Goal: Information Seeking & Learning: Learn about a topic

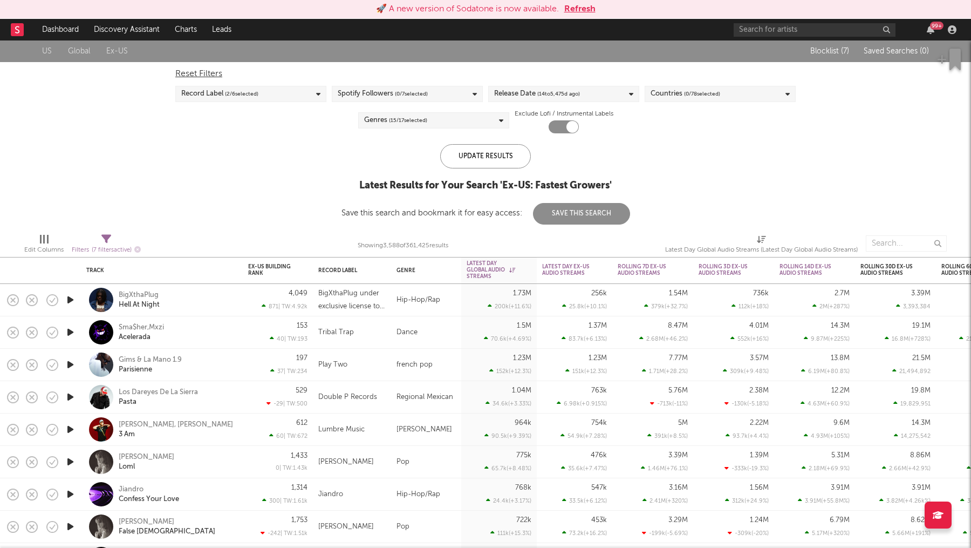
click at [590, 14] on button "Refresh" at bounding box center [579, 9] width 31 height 13
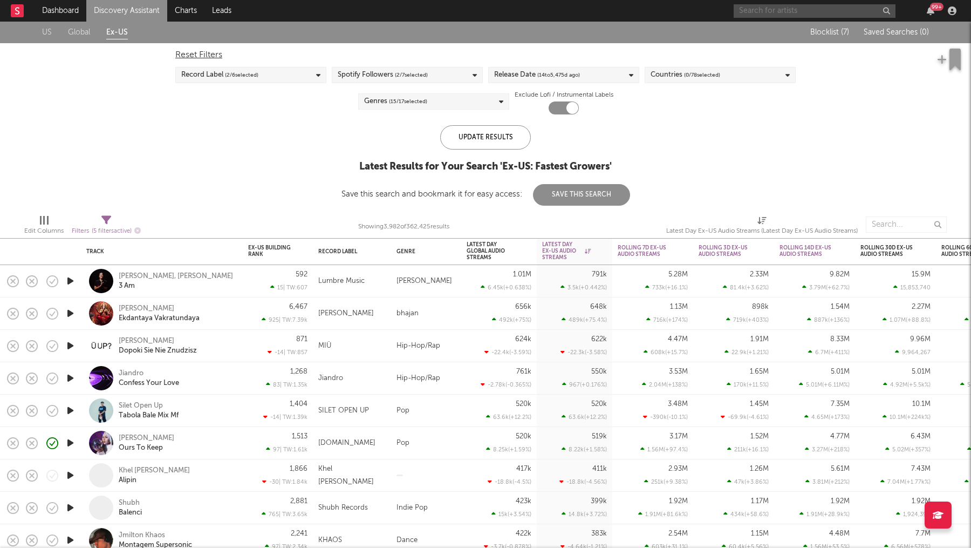
click at [793, 12] on input "text" at bounding box center [815, 10] width 162 height 13
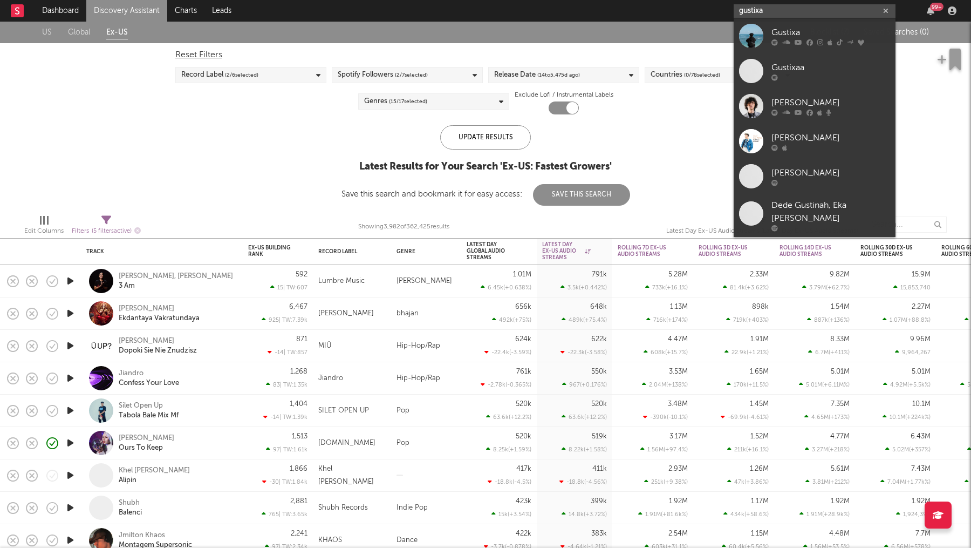
type input "gustixa"
click at [805, 32] on div "Gustixa" at bounding box center [830, 32] width 119 height 13
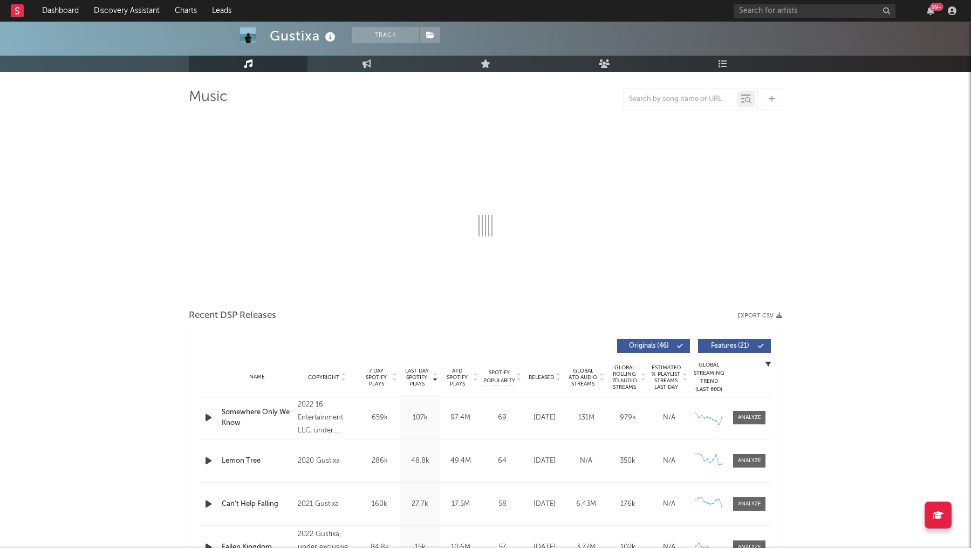
scroll to position [50, 0]
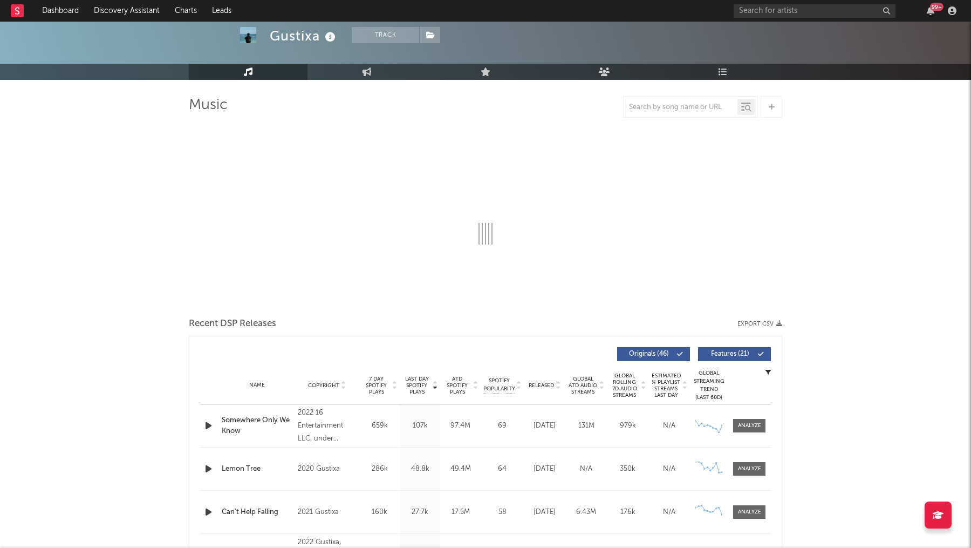
select select "6m"
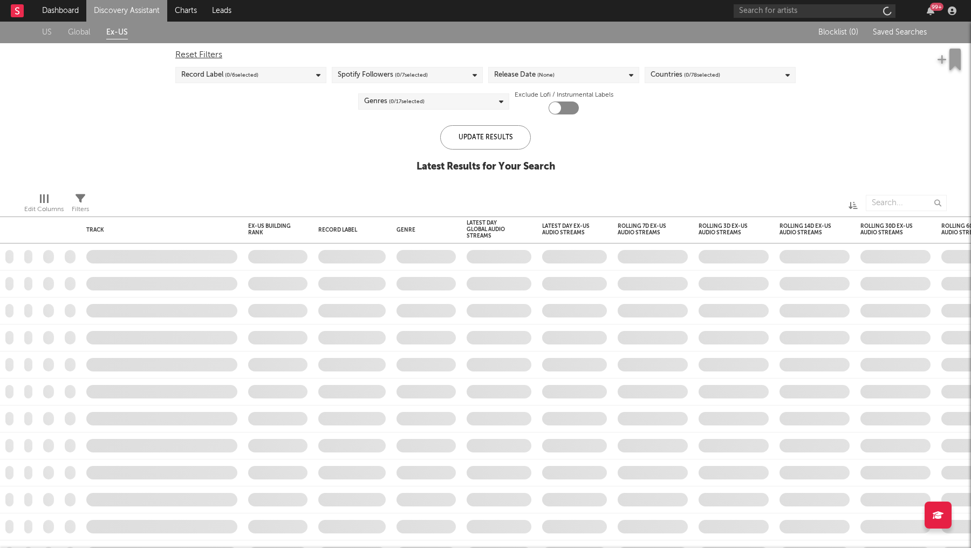
checkbox input "true"
